Goal: Task Accomplishment & Management: Manage account settings

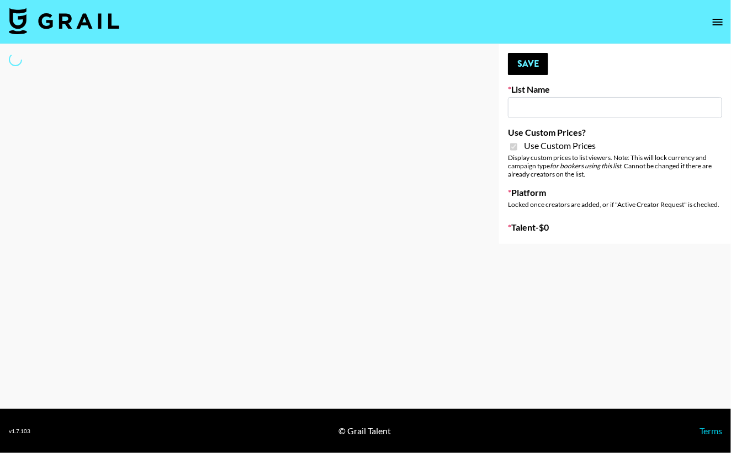
type input "E-Com Platform - TikTok"
checkbox input "true"
select select "Brand"
type input "E-Com Platform - TikTok"
checkbox input "true"
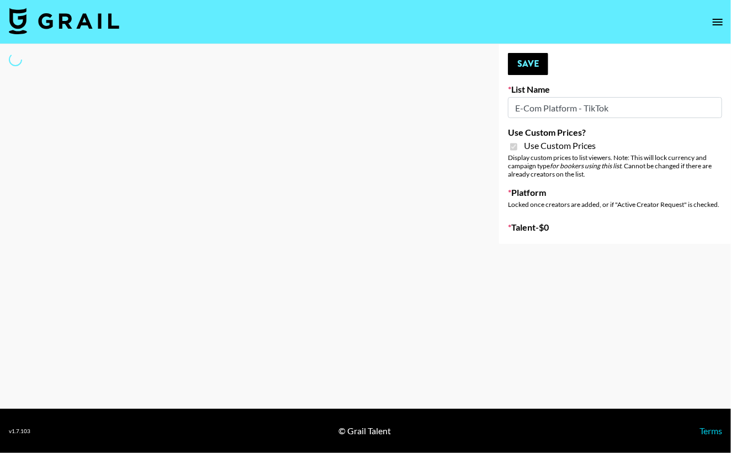
select select "Brand"
